Goal: Leave review/rating: Leave review/rating

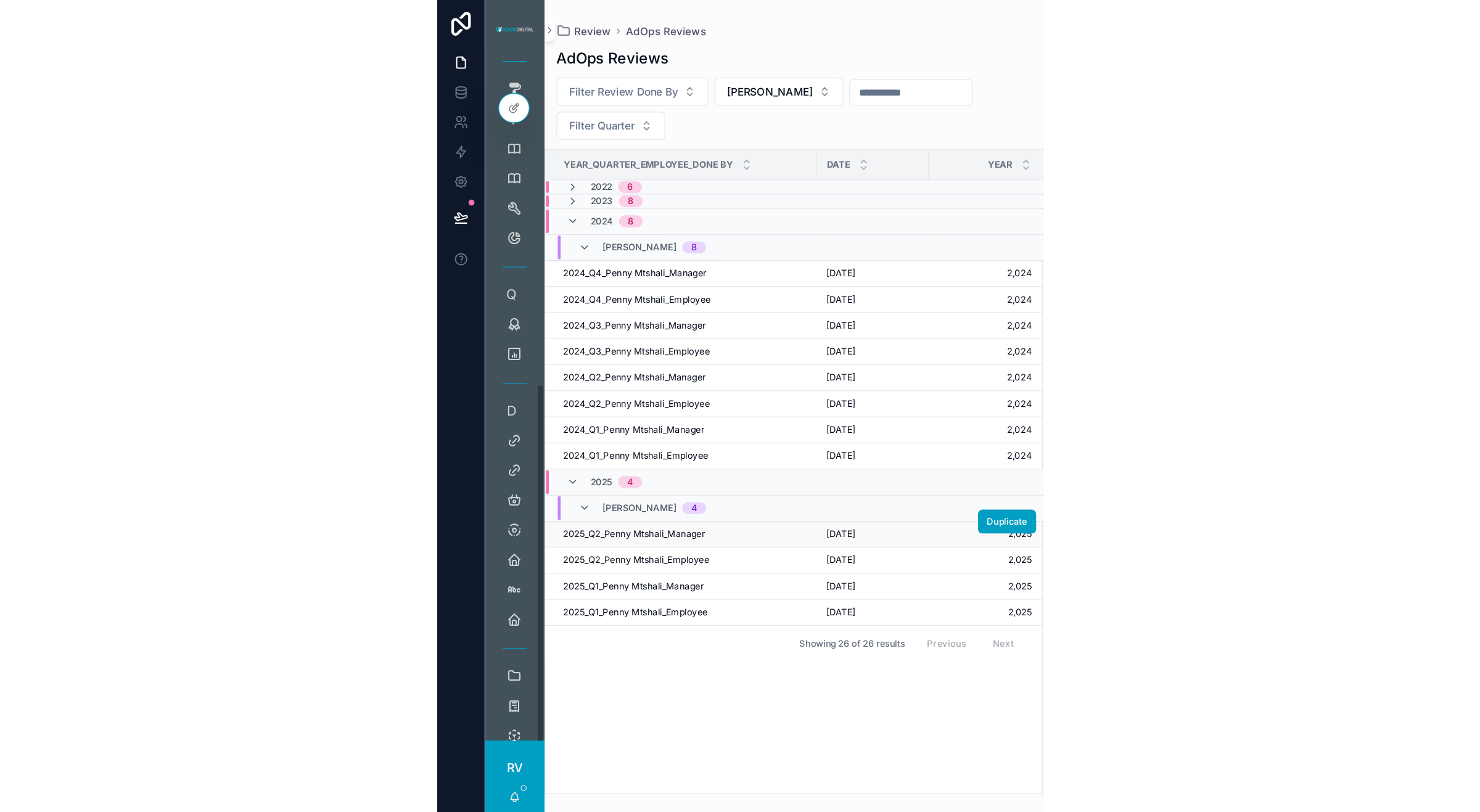
scroll to position [617, 0]
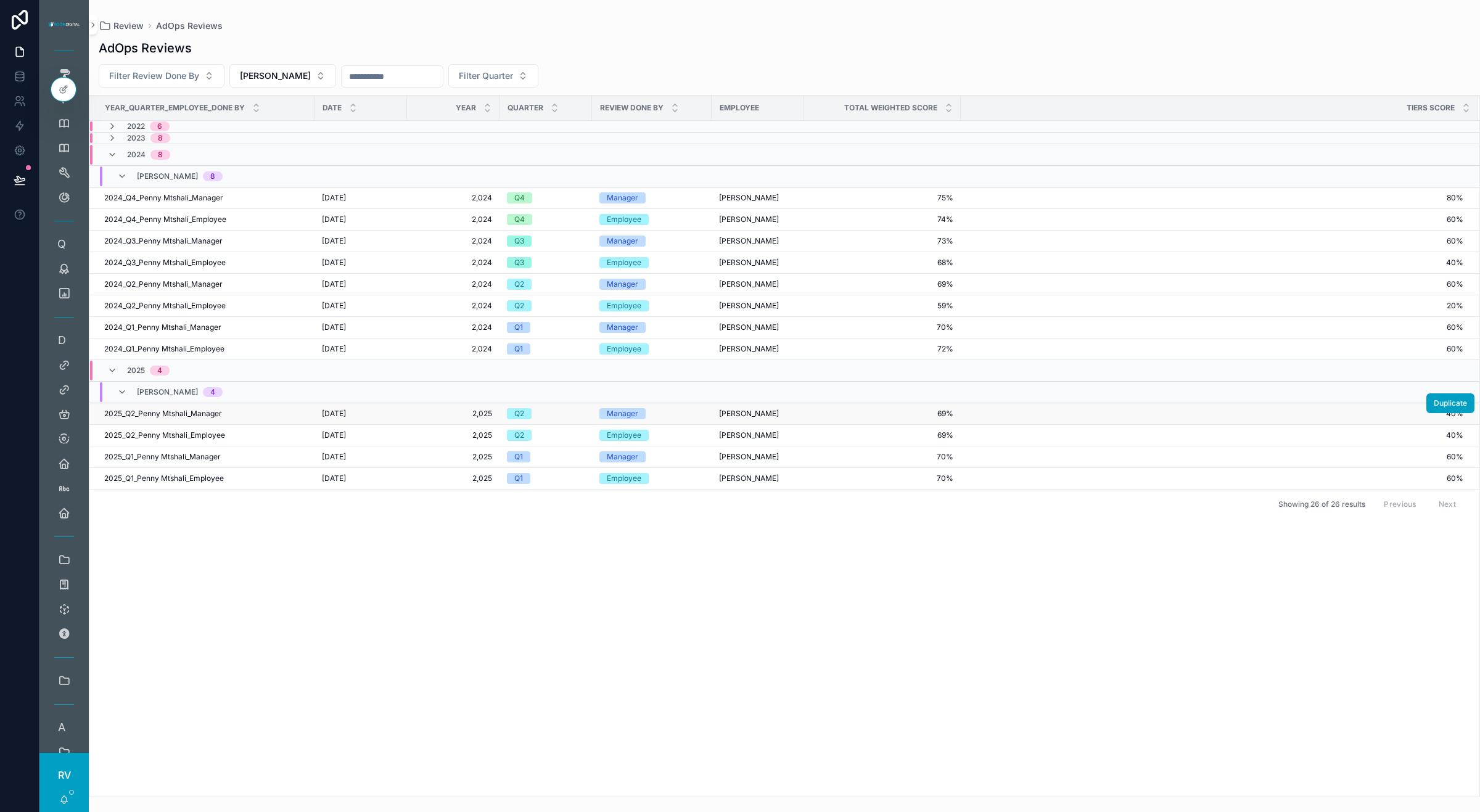
click at [500, 416] on td "[PERSON_NAME]" at bounding box center [758, 414] width 93 height 22
click at [500, 417] on div "[PERSON_NAME]" at bounding box center [757, 413] width 78 height 10
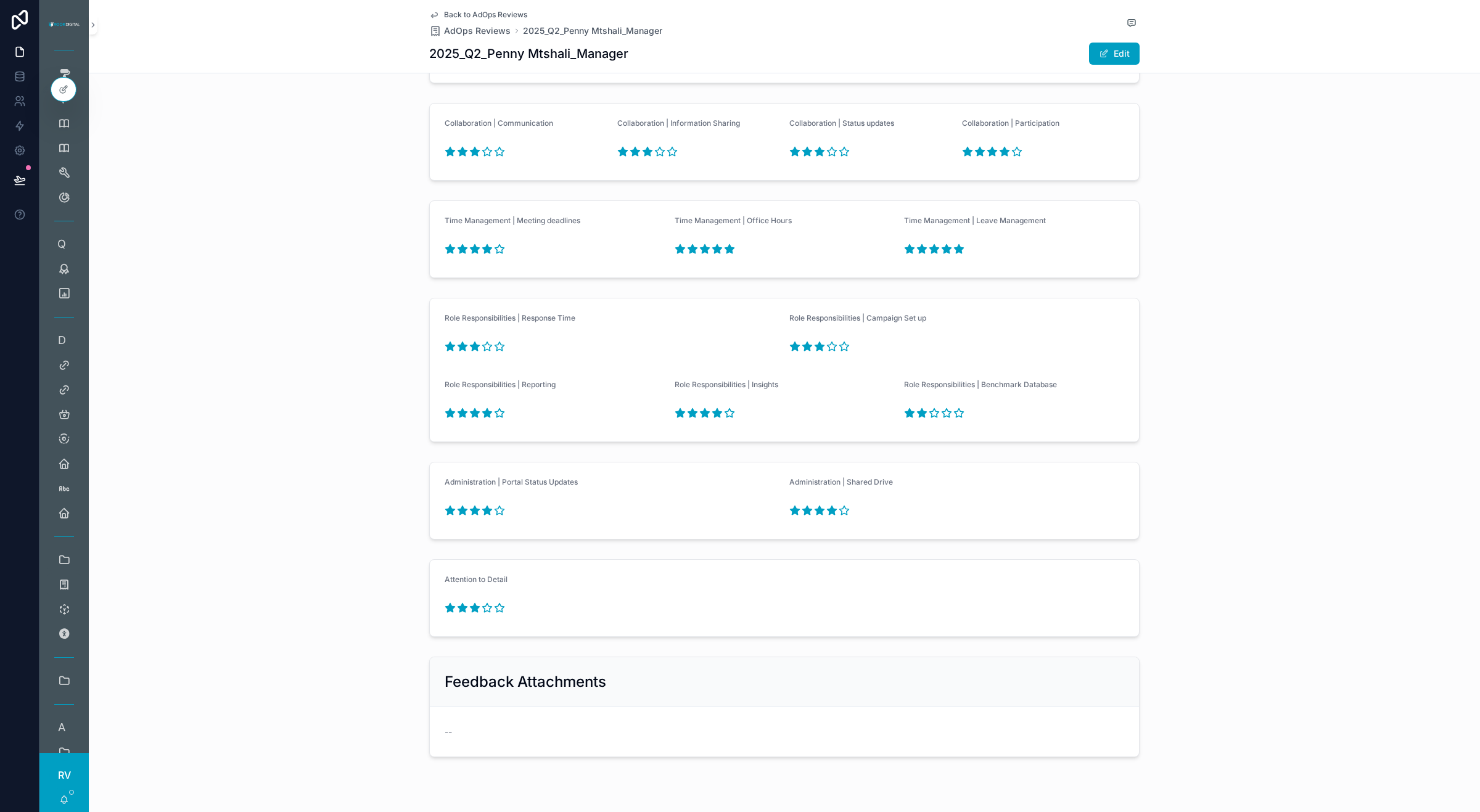
scroll to position [1048, 0]
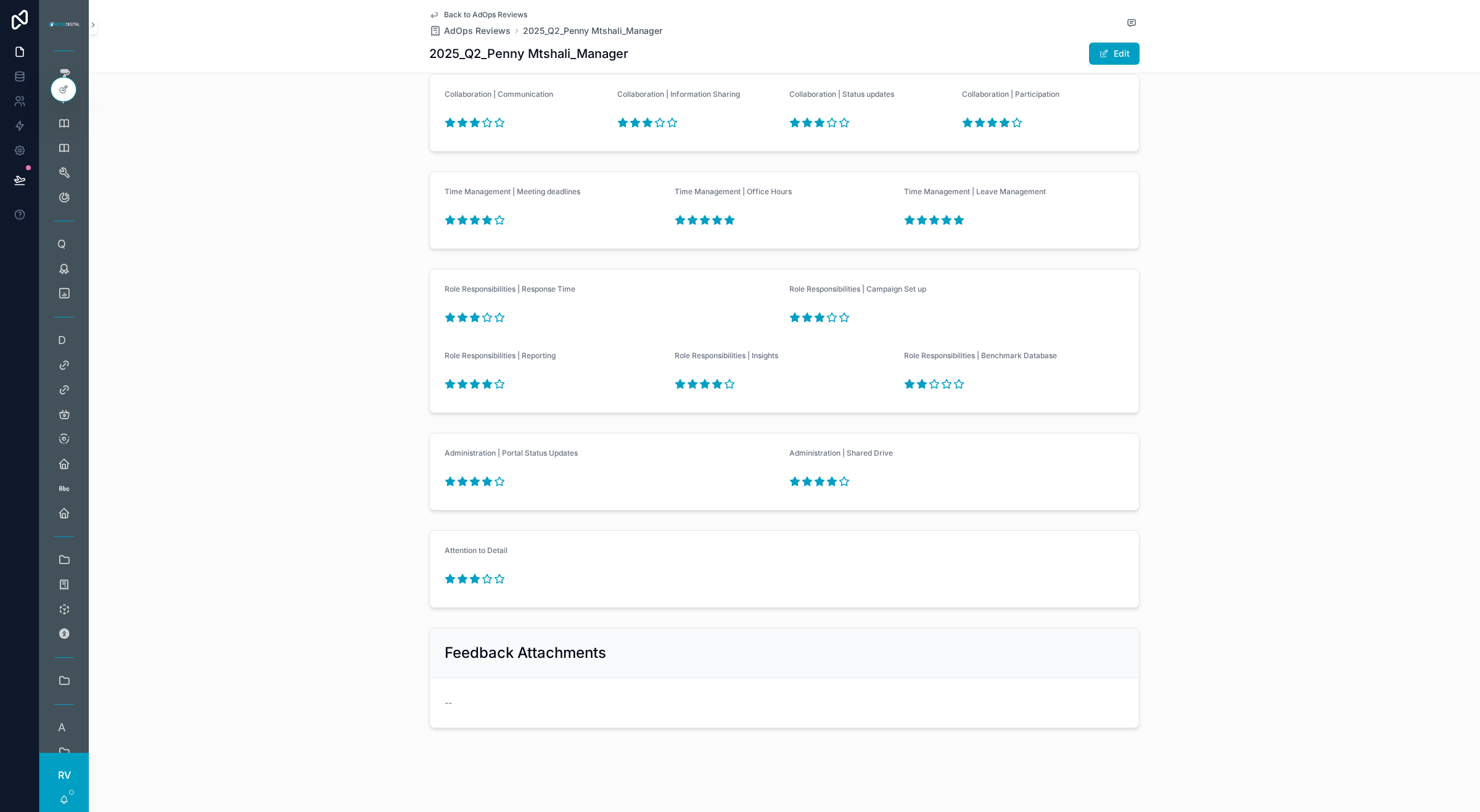
click at [470, 220] on icon "scrollable content" at bounding box center [475, 219] width 9 height 8
click at [500, 46] on button "Edit" at bounding box center [1113, 53] width 50 height 22
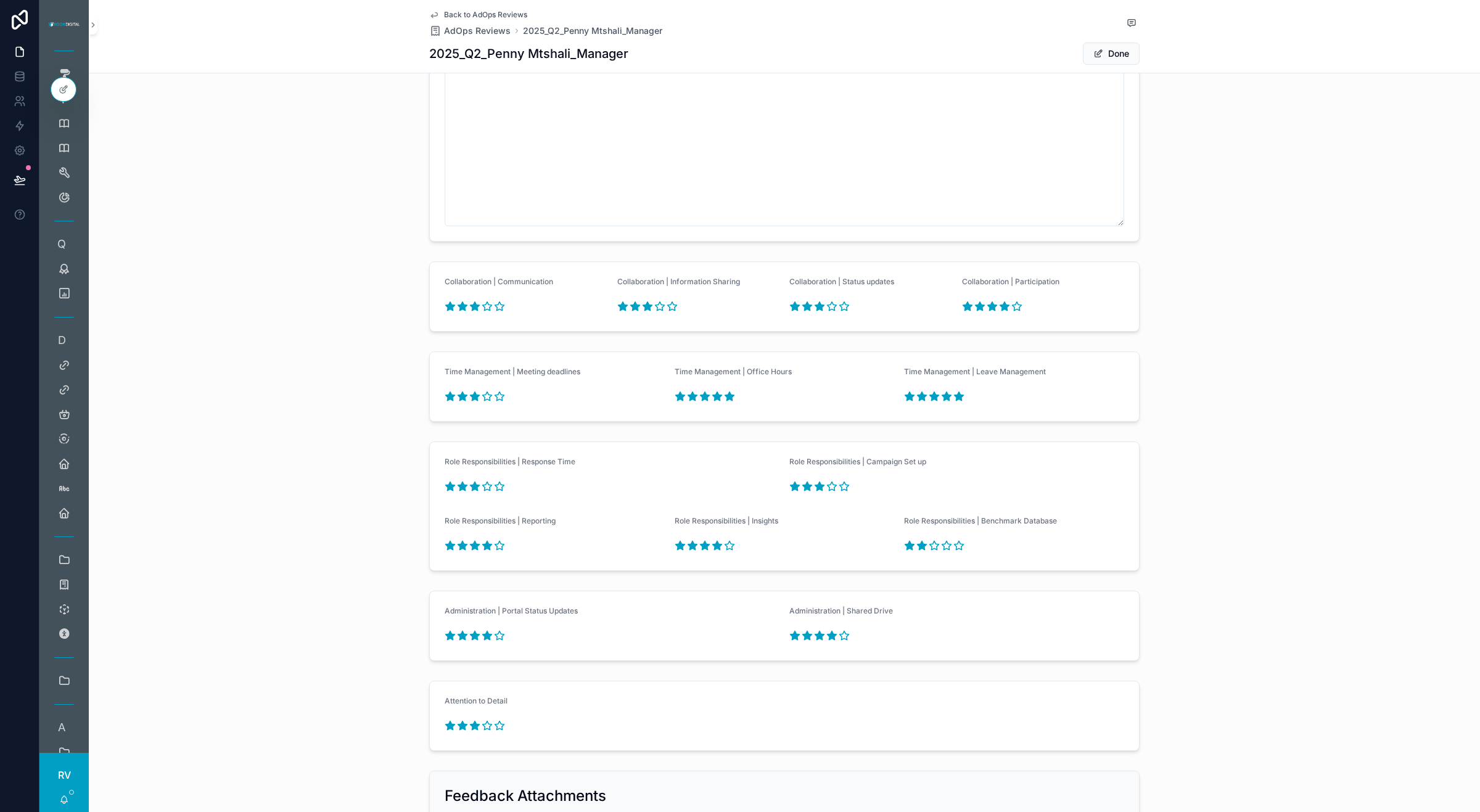
click at [470, 398] on icon "scrollable content" at bounding box center [475, 396] width 9 height 8
click at [482, 402] on icon "scrollable content" at bounding box center [487, 396] width 11 height 11
click at [470, 399] on icon "scrollable content" at bounding box center [475, 396] width 9 height 8
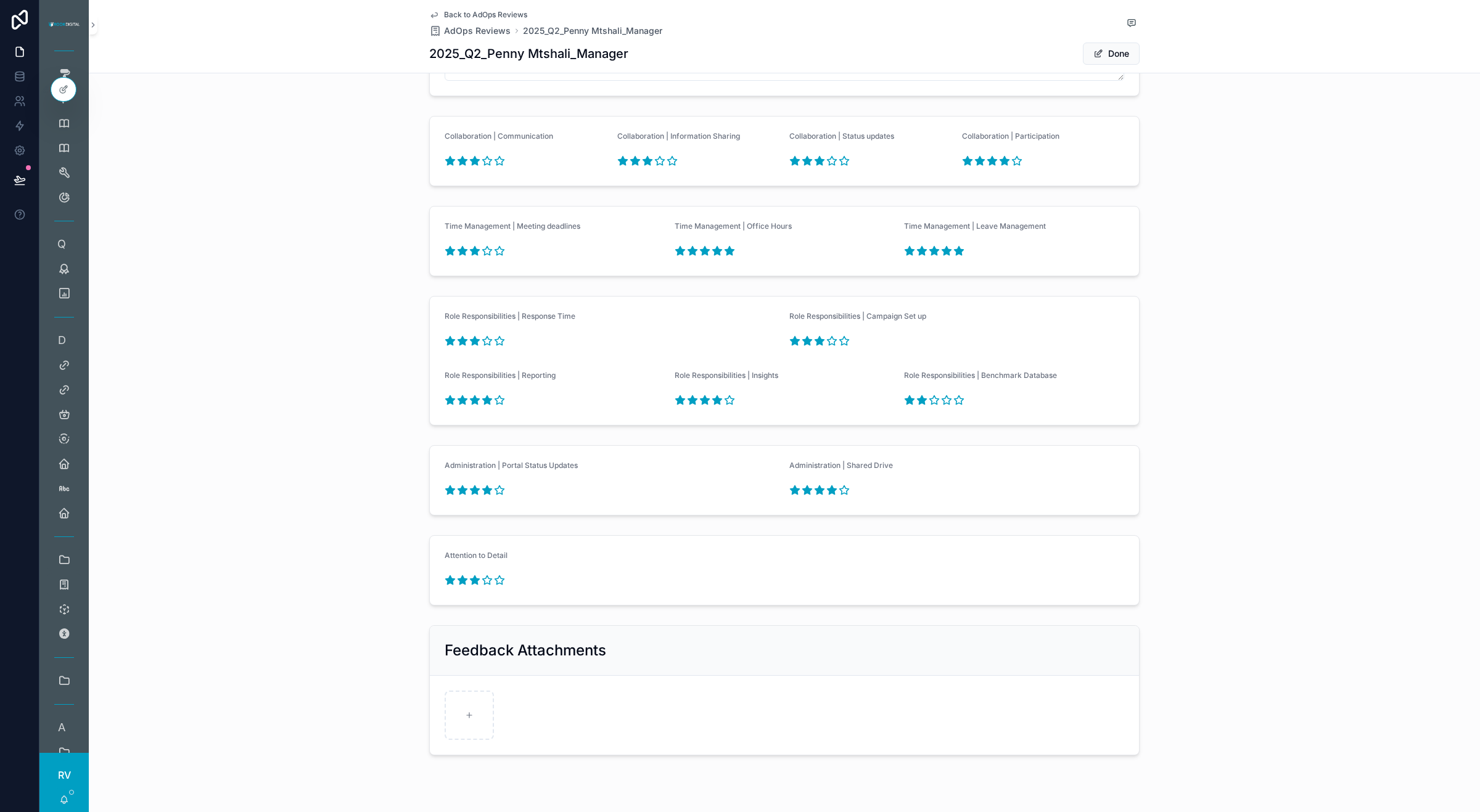
scroll to position [1656, 0]
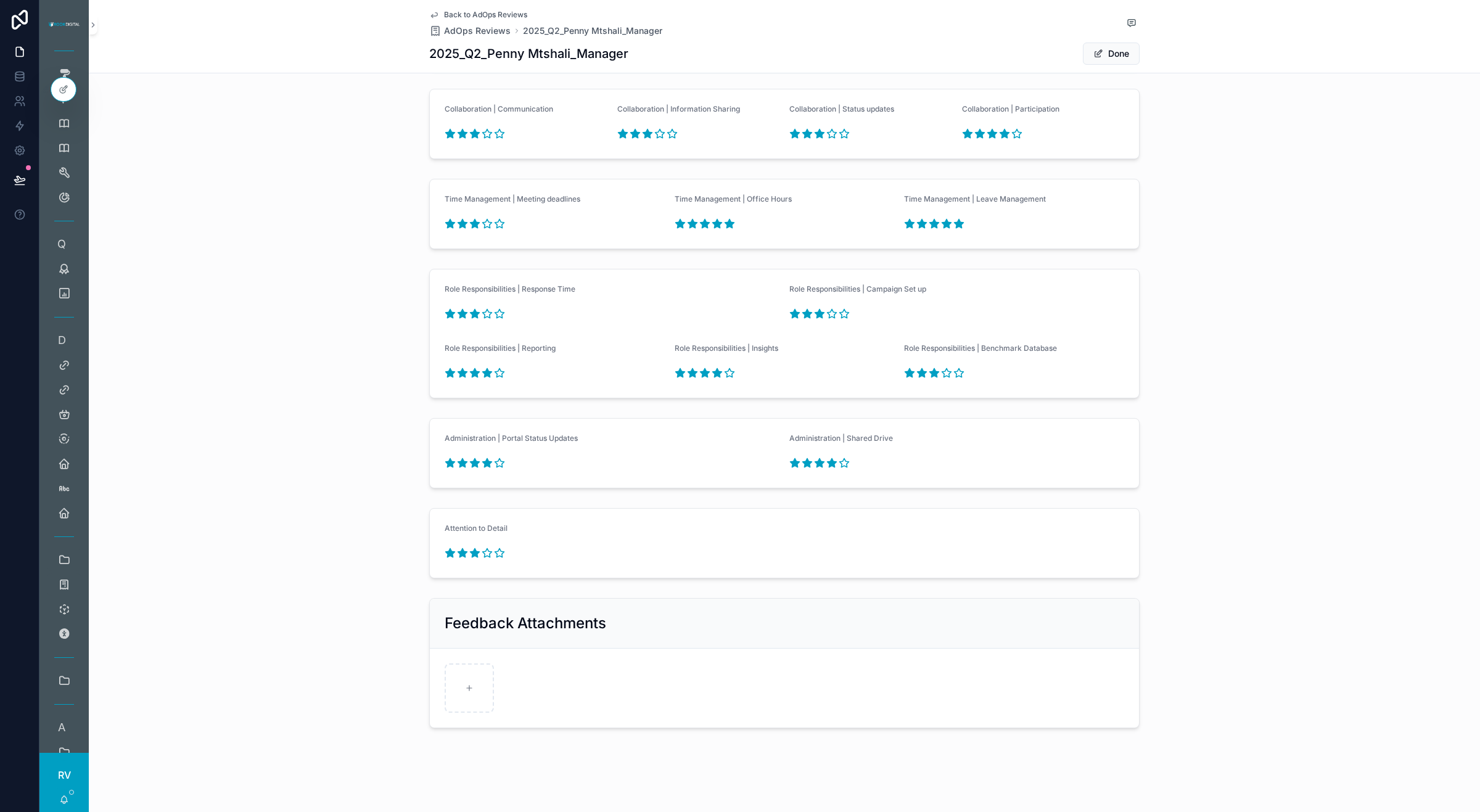
click at [500, 372] on icon "scrollable content" at bounding box center [934, 373] width 9 height 8
type textarea "**********"
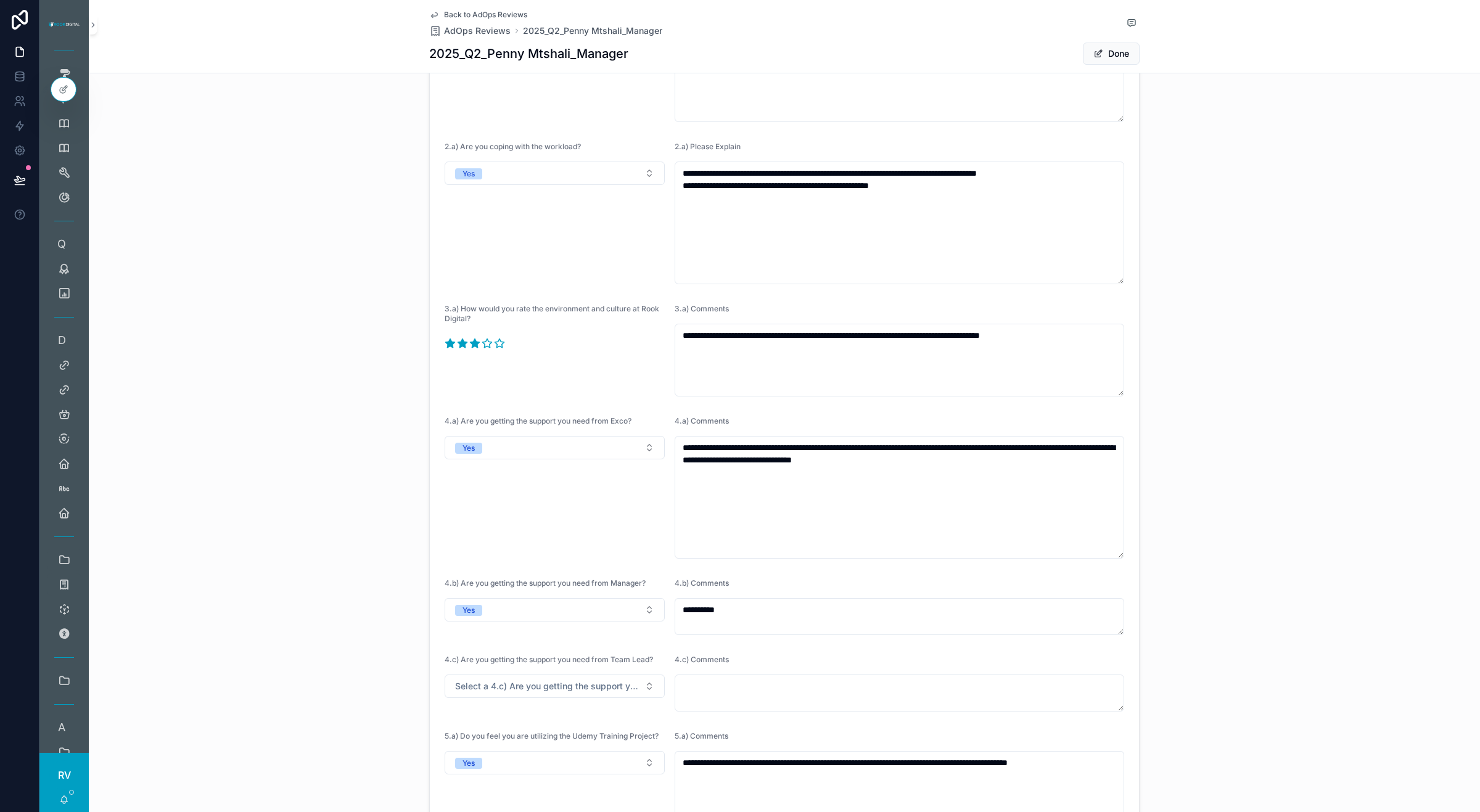
scroll to position [0, 0]
